Goal: Contribute content

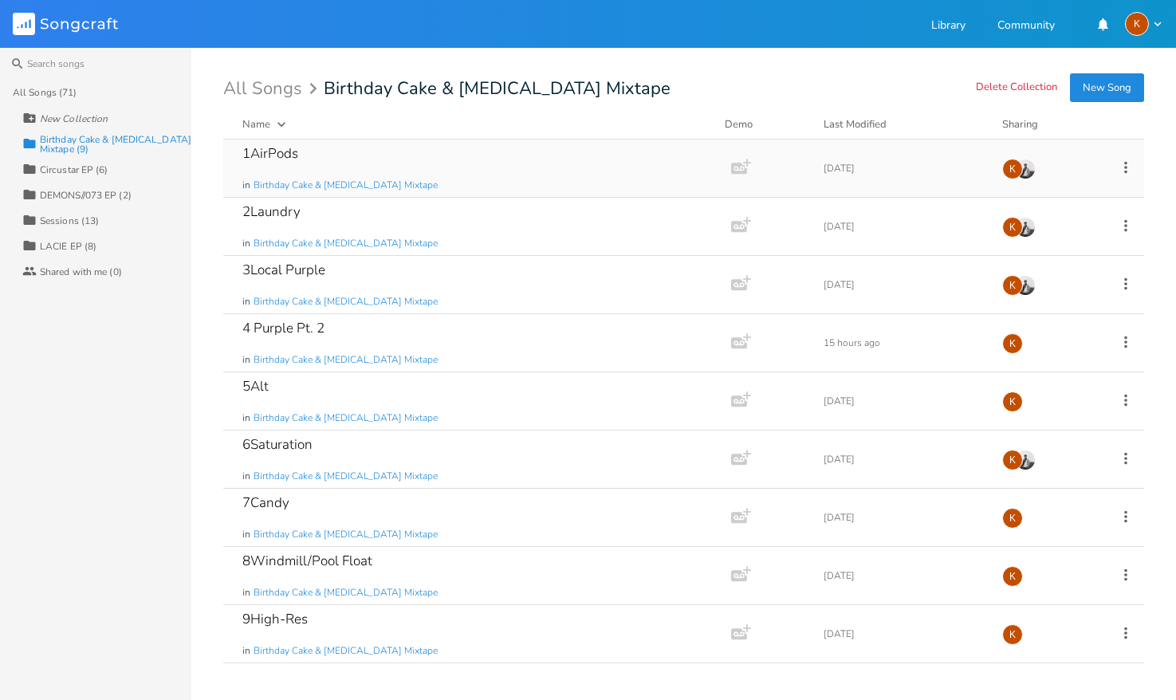
click at [431, 167] on div "1AirPods in Birthday Cake & [MEDICAL_DATA] Mixtape" at bounding box center [473, 168] width 463 height 57
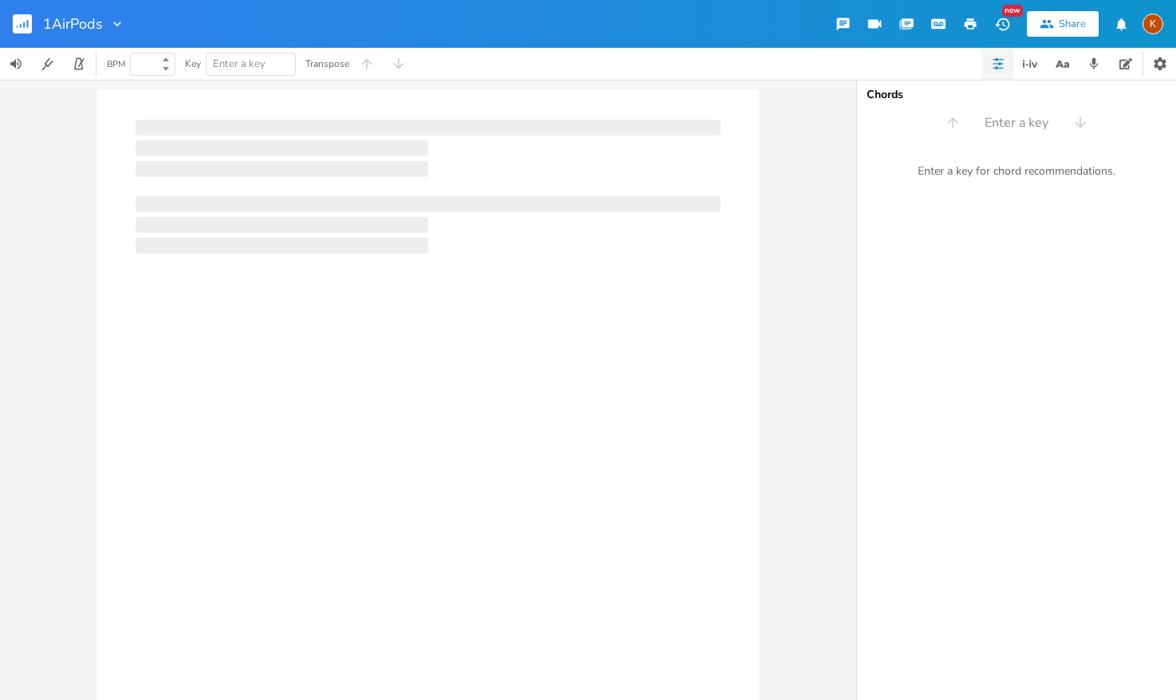
type input "100"
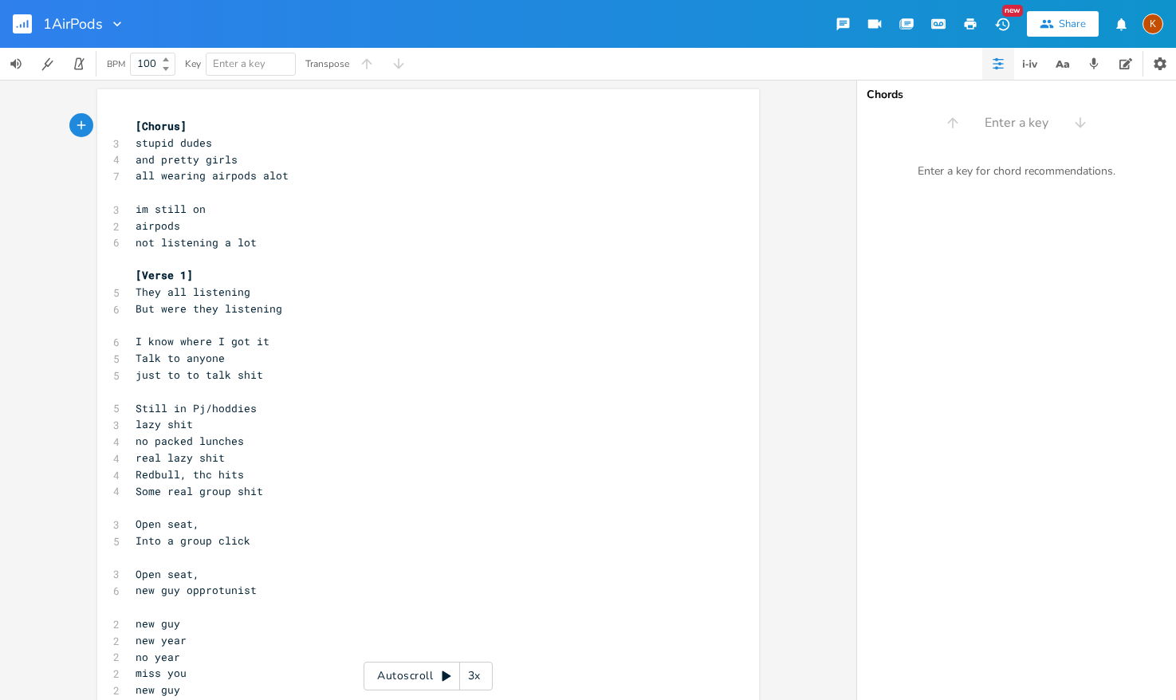
click at [26, 22] on rect "button" at bounding box center [22, 23] width 19 height 19
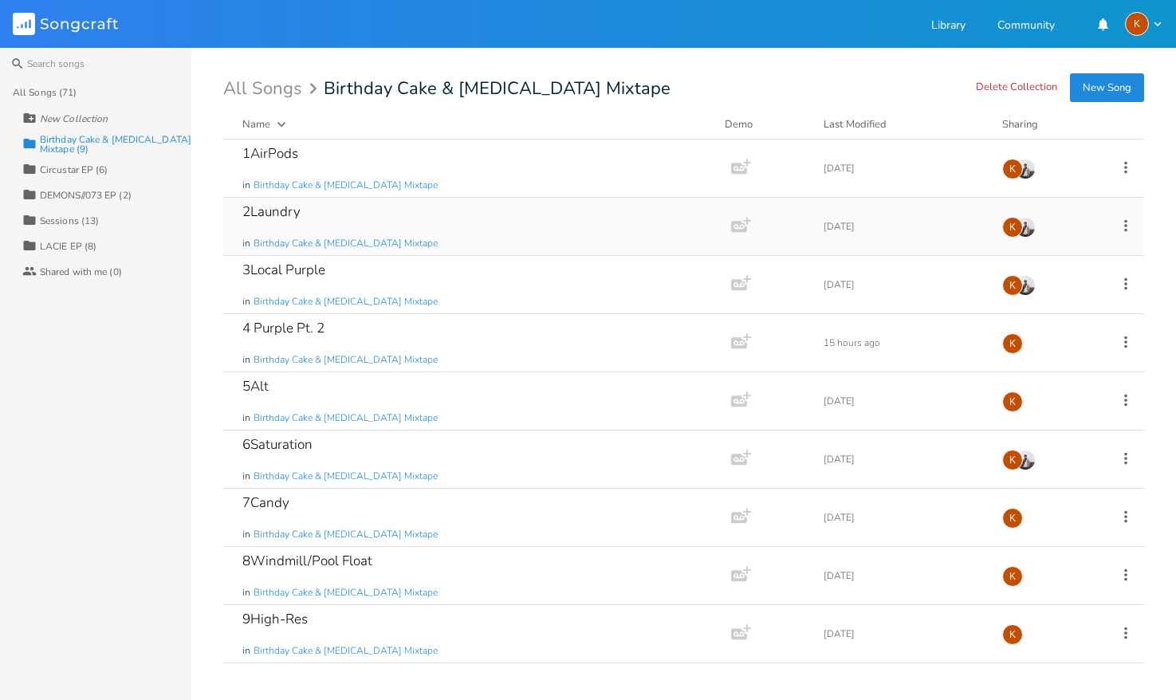
click at [381, 206] on div "2Laundry in Birthday Cake & [MEDICAL_DATA] Mixtape" at bounding box center [473, 226] width 463 height 57
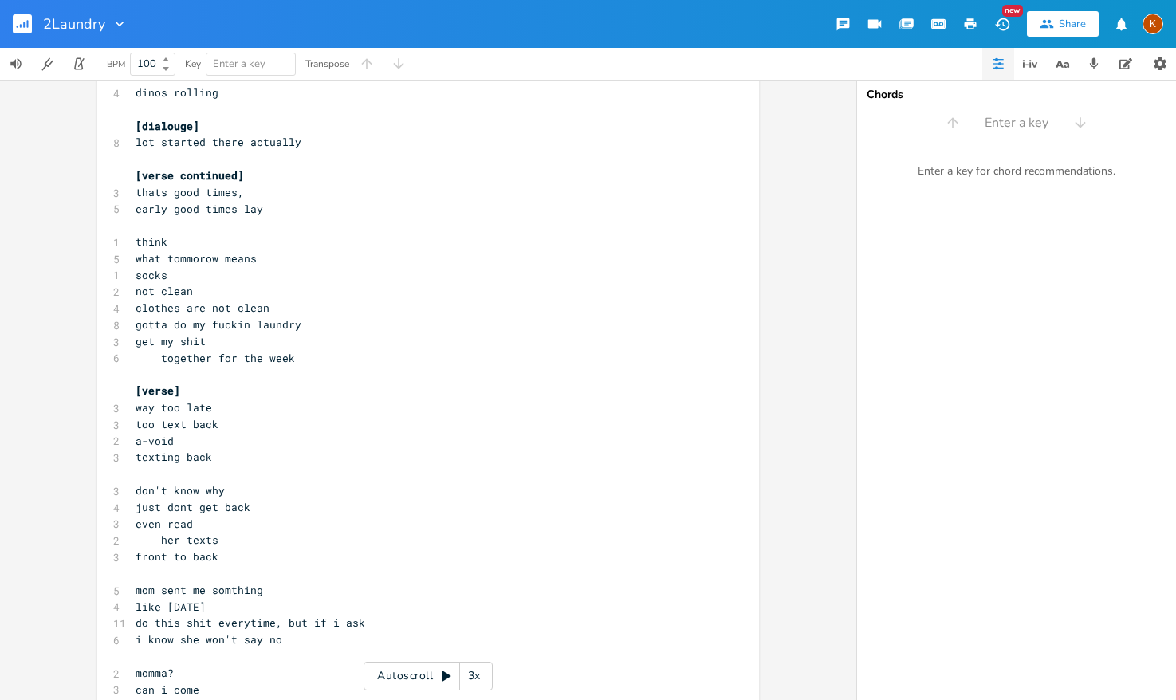
scroll to position [18, 0]
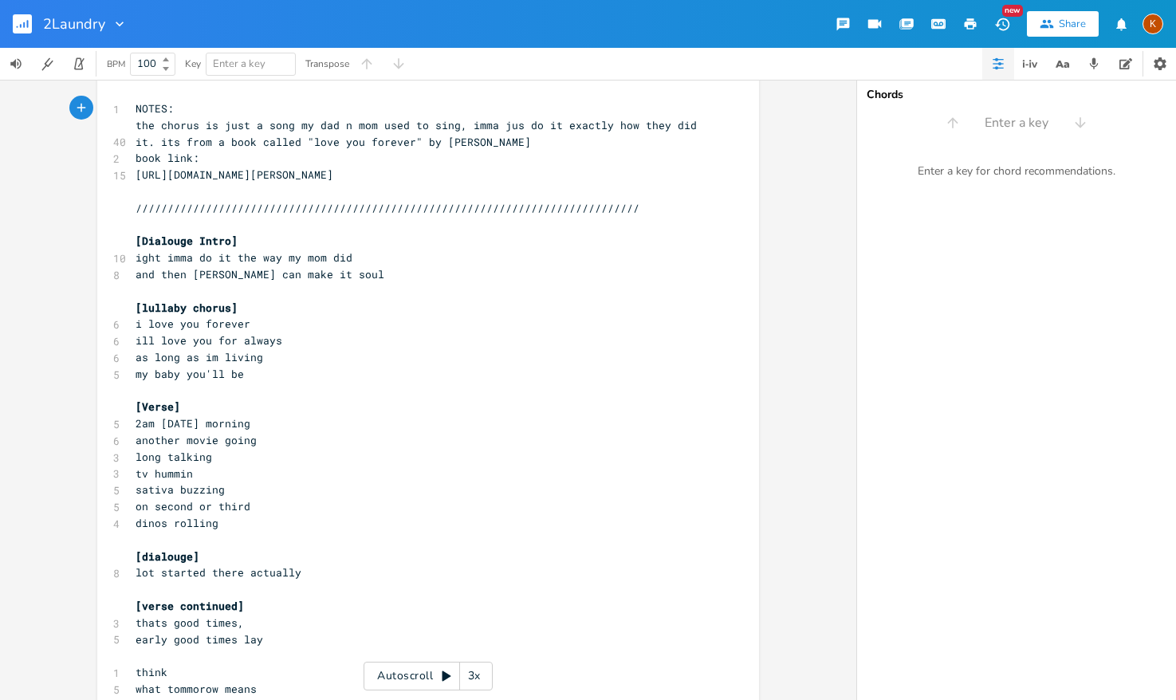
click at [226, 248] on pre "[Dialouge Intro]" at bounding box center [420, 241] width 576 height 17
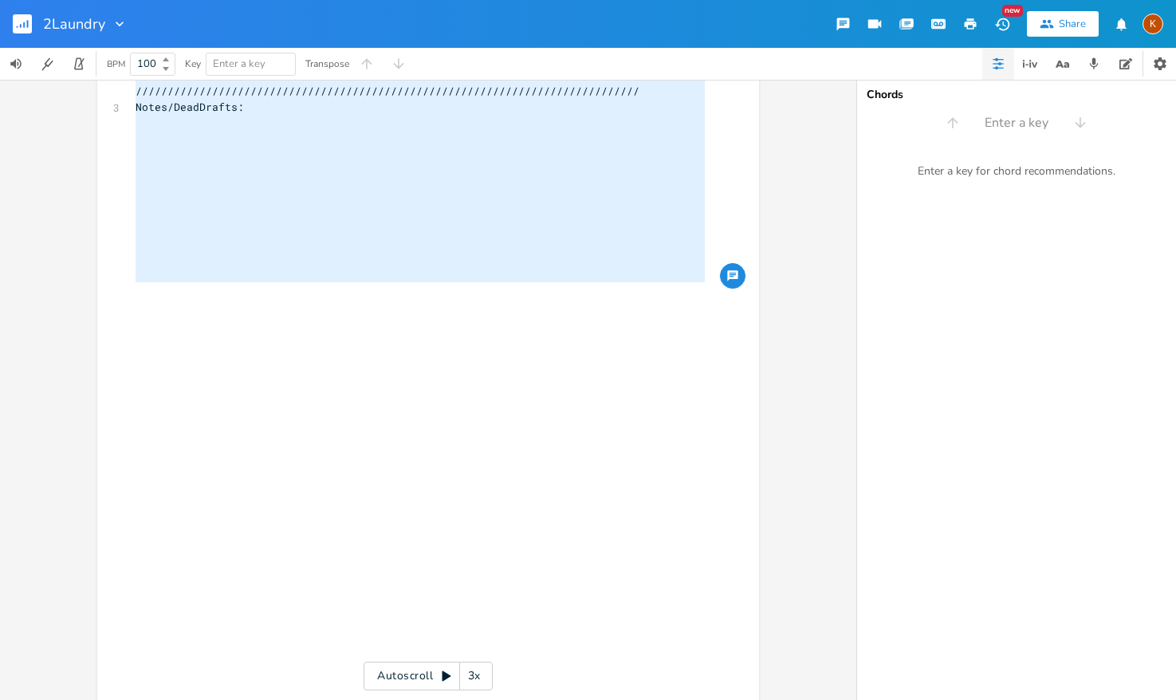
scroll to position [3132, 0]
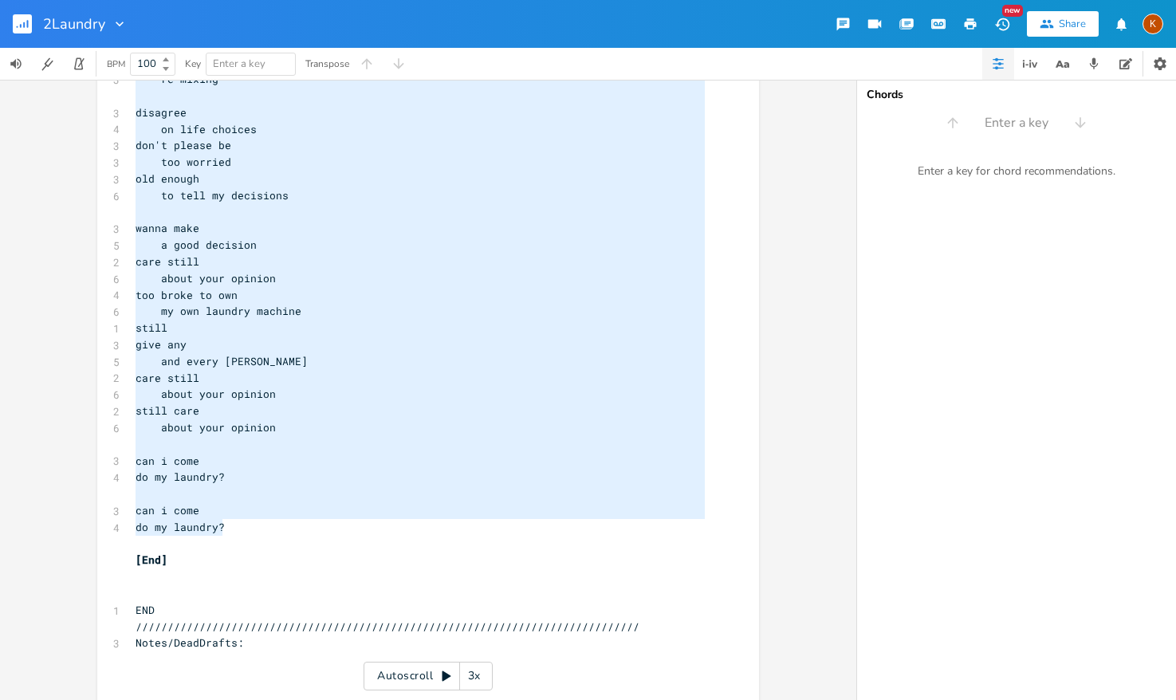
drag, startPoint x: 128, startPoint y: 238, endPoint x: 254, endPoint y: 526, distance: 313.5
click at [253, 528] on div "1 NOTES: 40 the chorus is just a song my dad n mom used to sing, imma jus do it…" at bounding box center [420, 585] width 576 height 7198
type textarea "[Dialouge Intro] ight imma do it the way my mom did and then dino can make it s…"
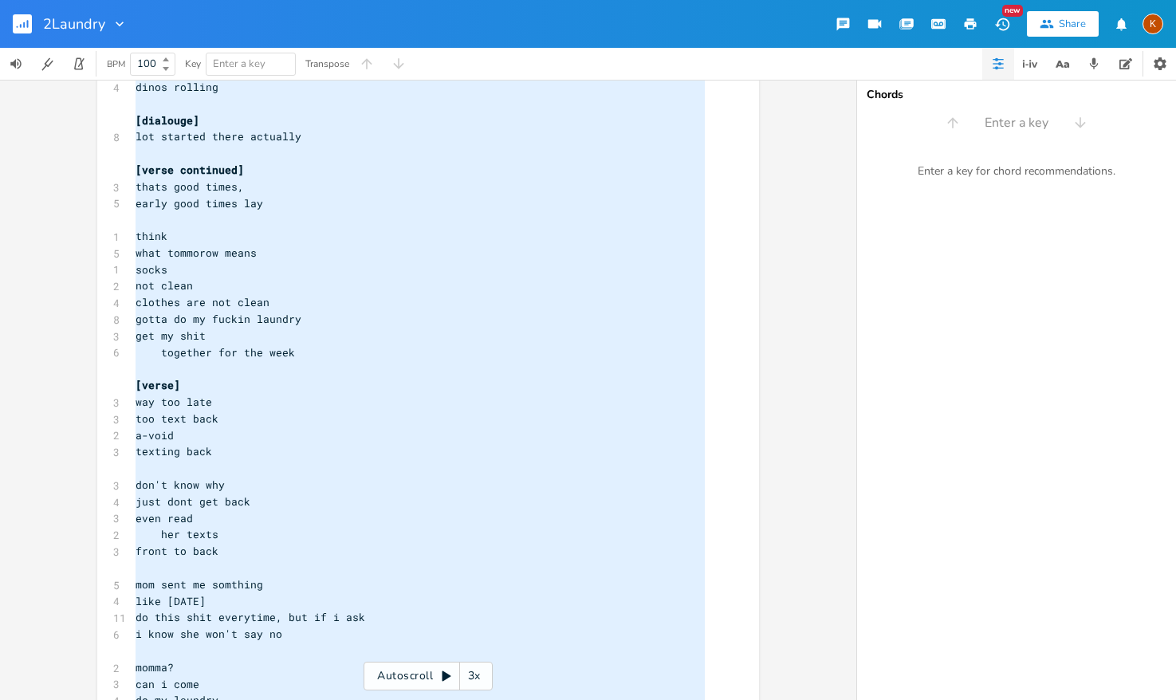
scroll to position [0, 0]
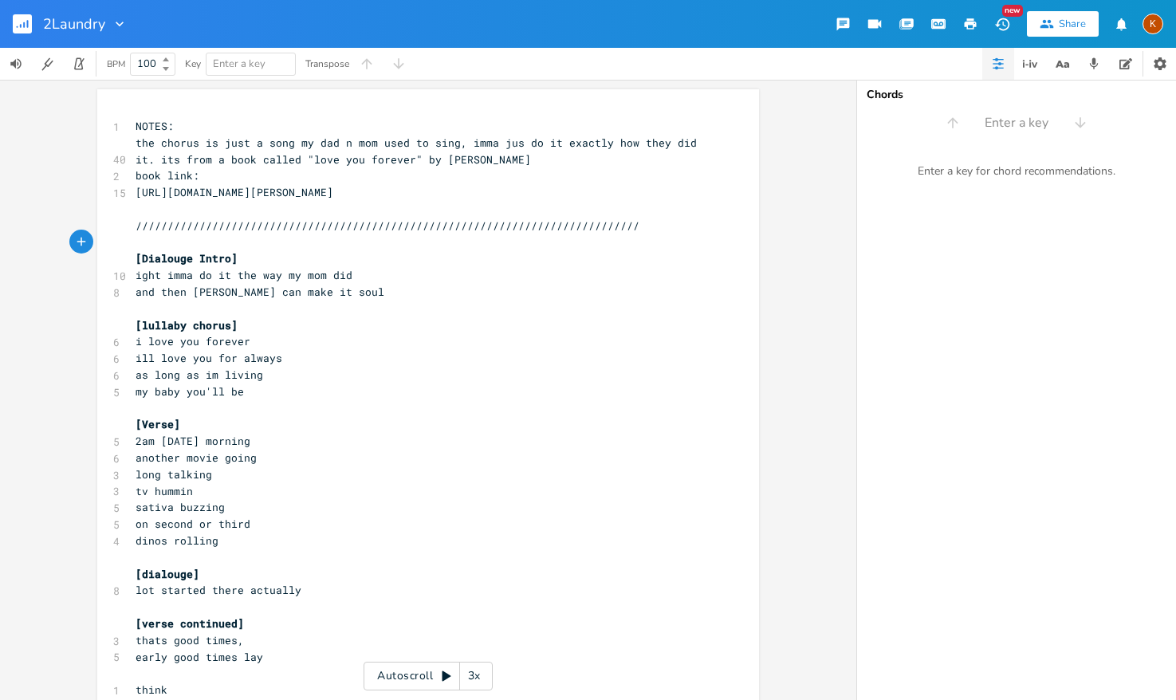
click at [13, 25] on rect "button" at bounding box center [22, 23] width 19 height 19
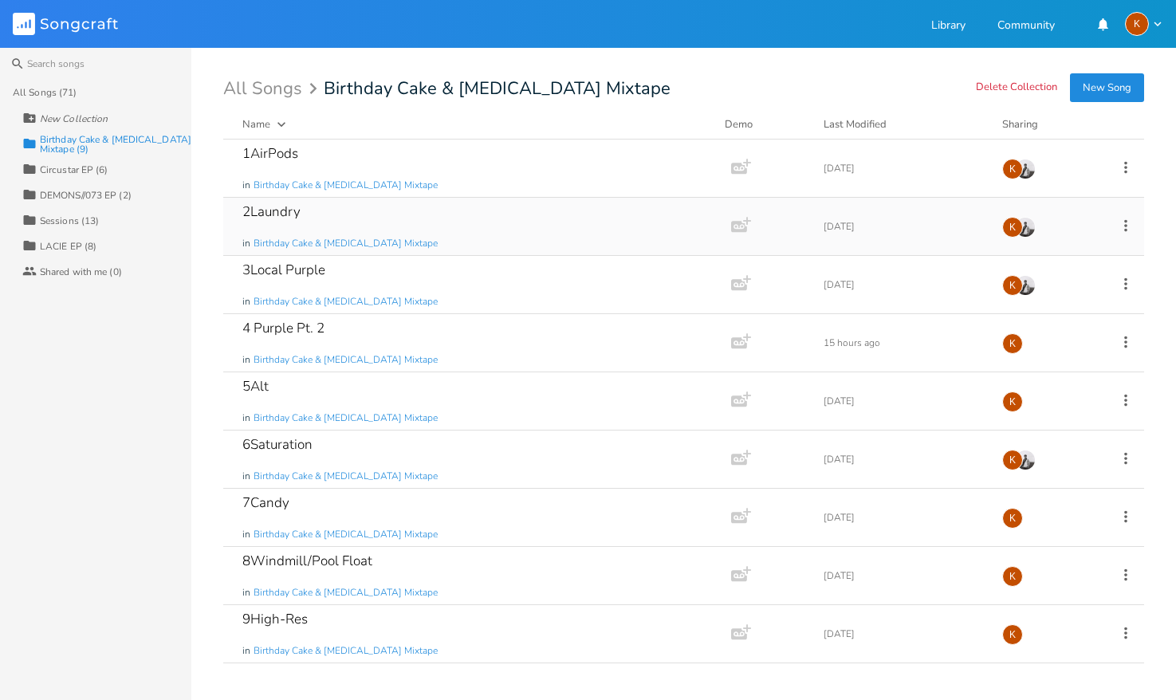
click at [448, 207] on div "2Laundry in Birthday Cake & [MEDICAL_DATA] Mixtape" at bounding box center [473, 226] width 463 height 57
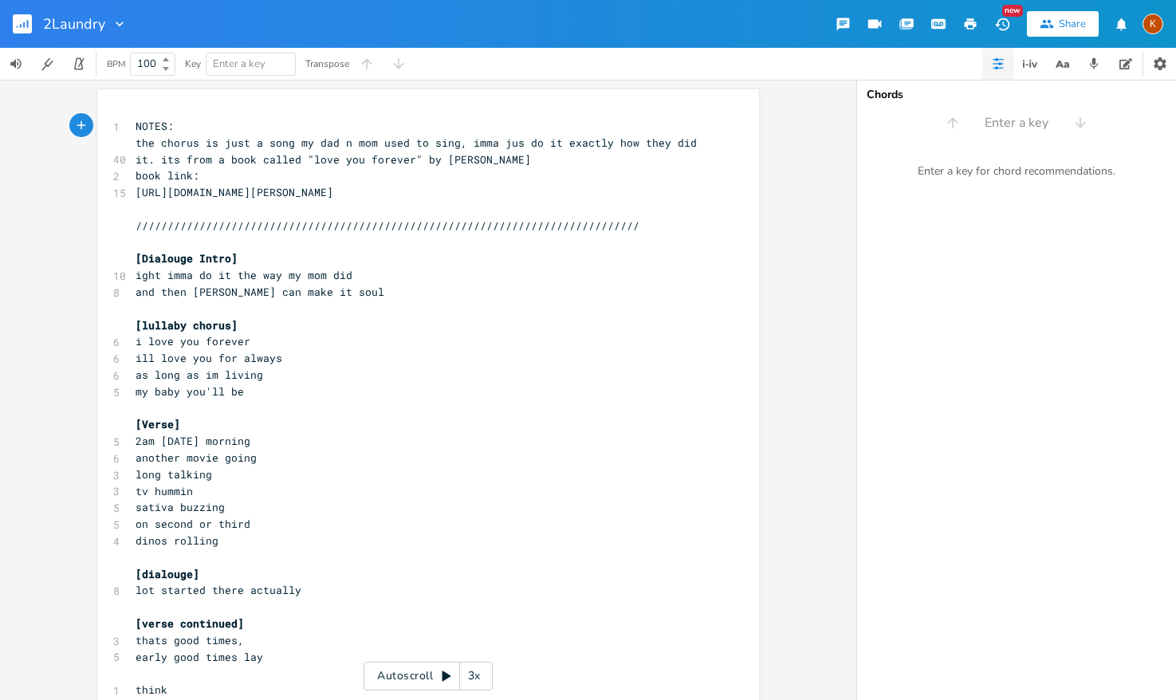
click at [30, 25] on rect "button" at bounding box center [22, 23] width 19 height 19
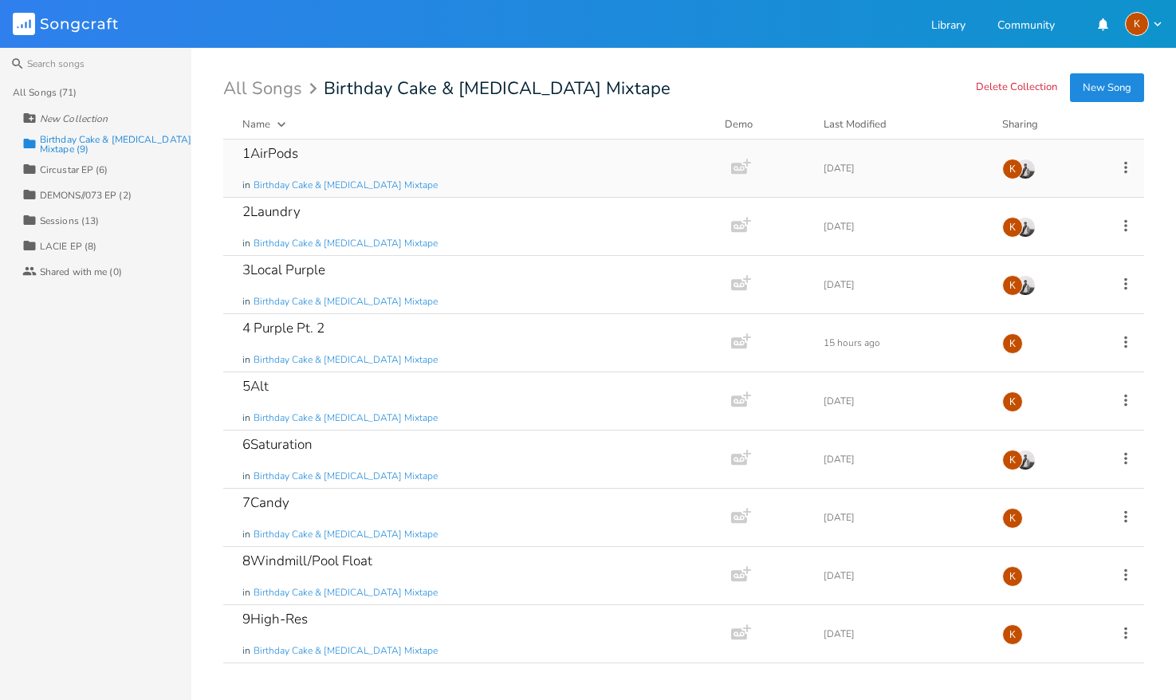
click at [411, 141] on div "1AirPods in Birthday Cake & [MEDICAL_DATA] Mixtape" at bounding box center [473, 168] width 463 height 57
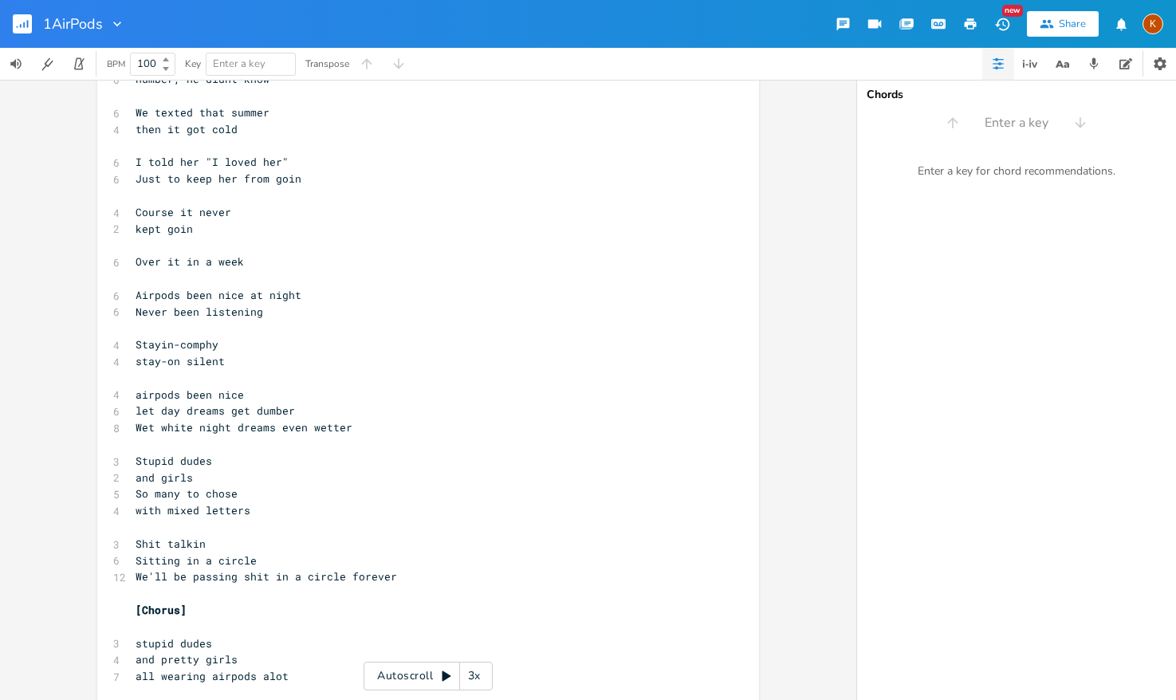
scroll to position [3215, 0]
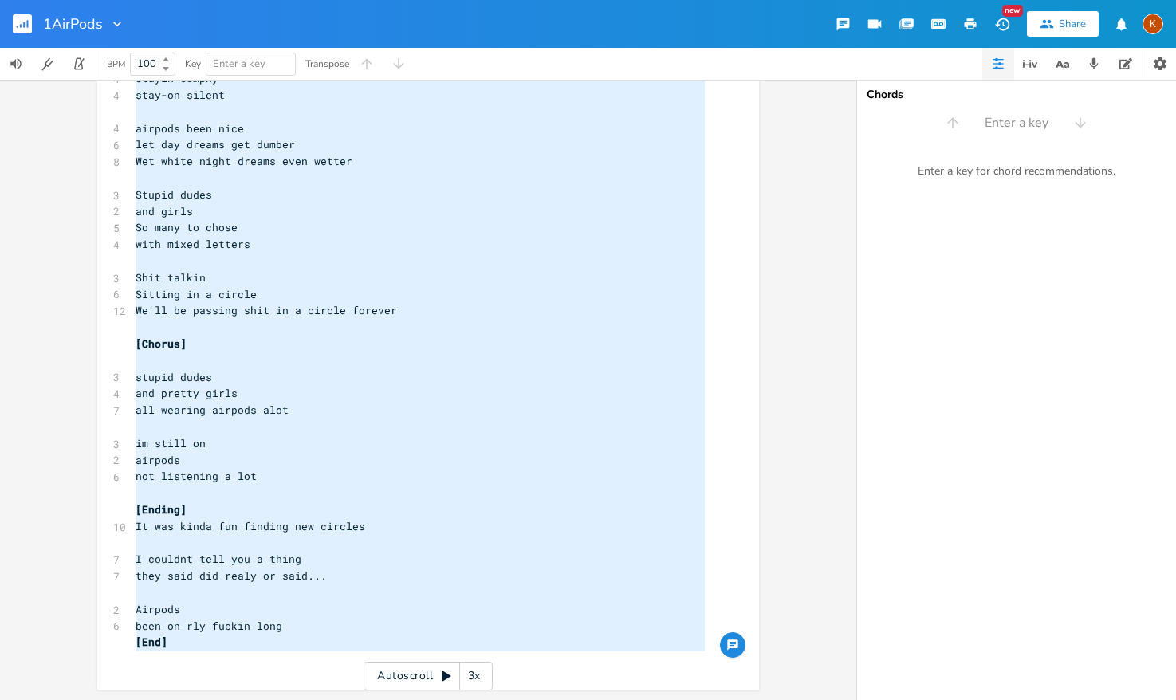
drag, startPoint x: 177, startPoint y: 184, endPoint x: 285, endPoint y: 657, distance: 485.2
type textarea "stupid dudes and pretty girls all wearing airpods alot im still on airpods not …"
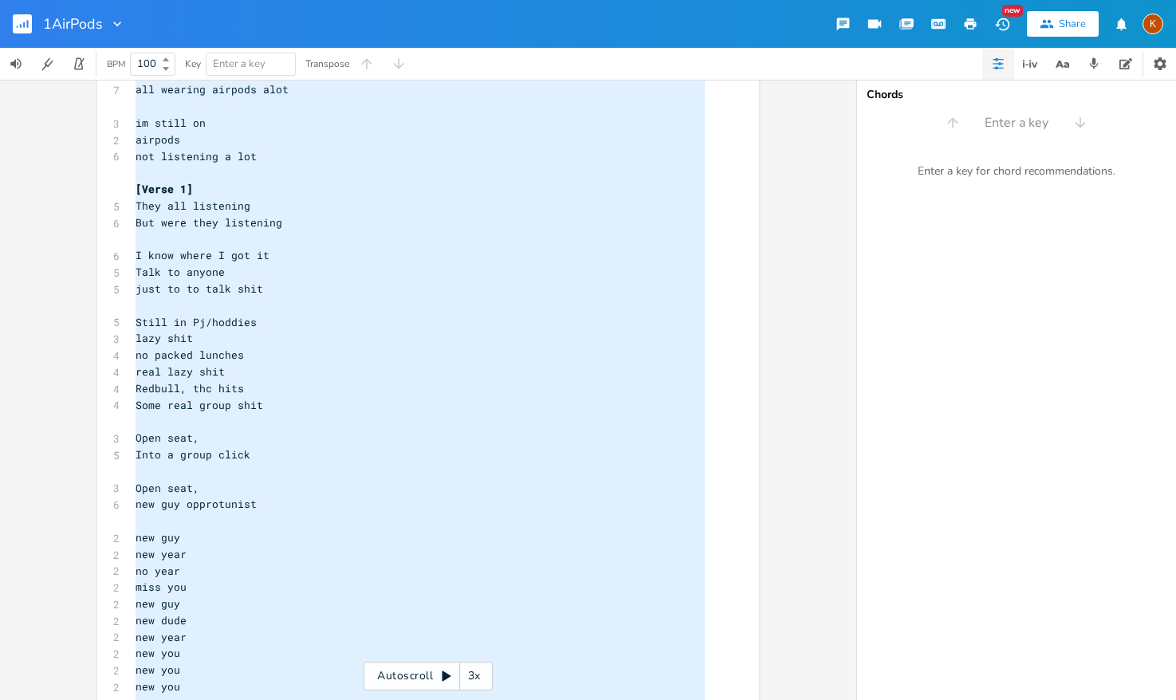
scroll to position [280, 0]
